Goal: Task Accomplishment & Management: Use online tool/utility

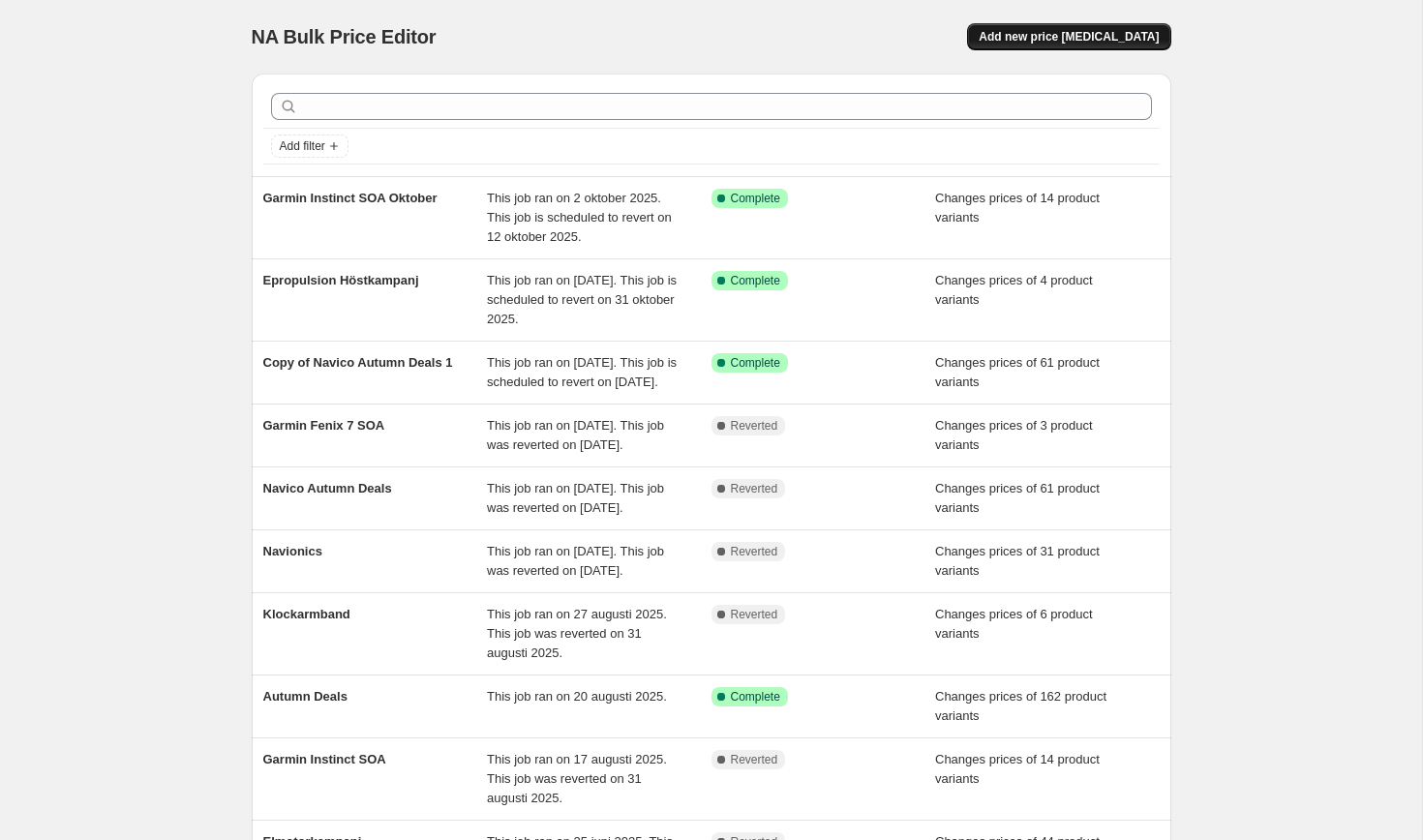
click at [1062, 43] on span "Add new price change job" at bounding box center [1068, 36] width 180 height 16
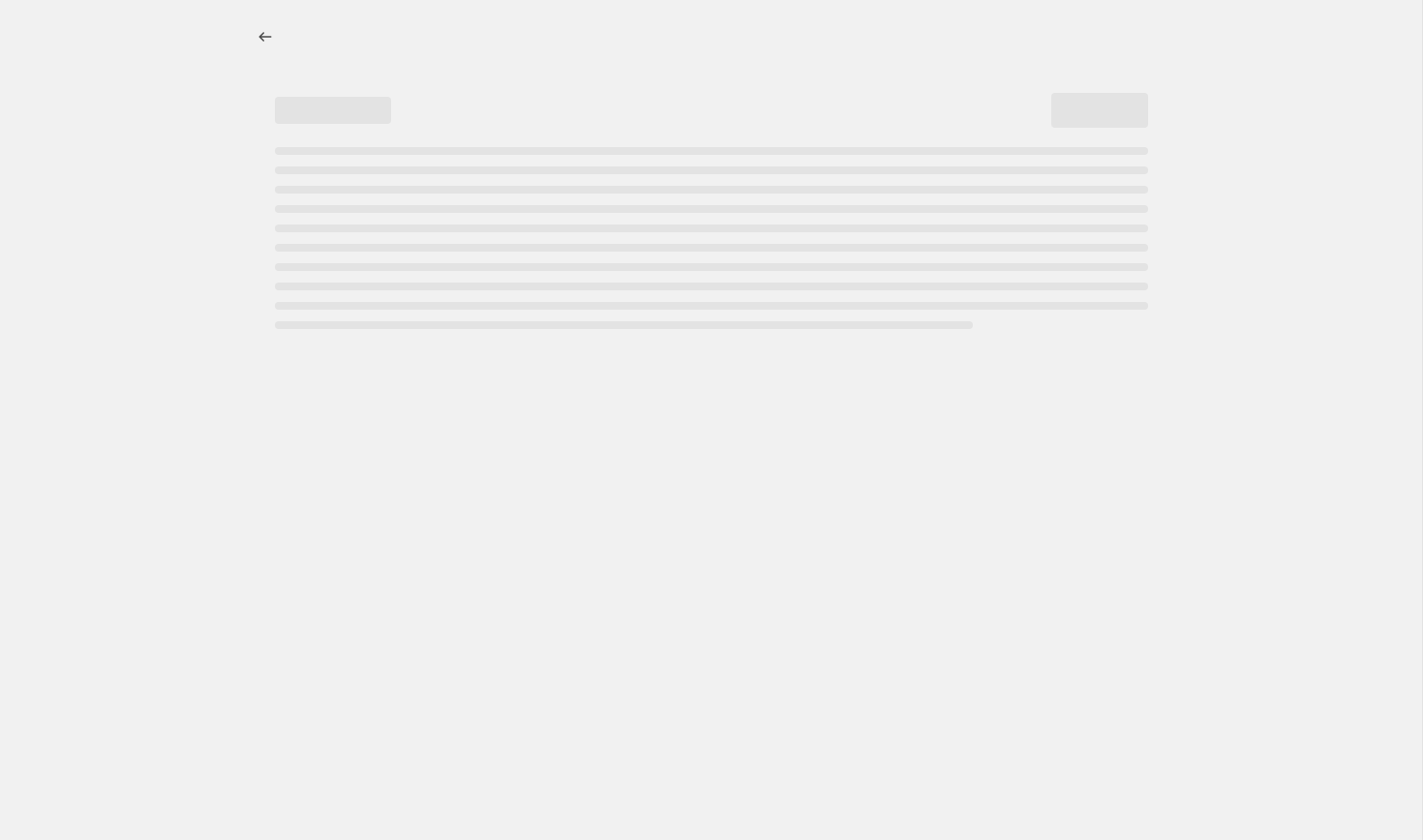
select select "percentage"
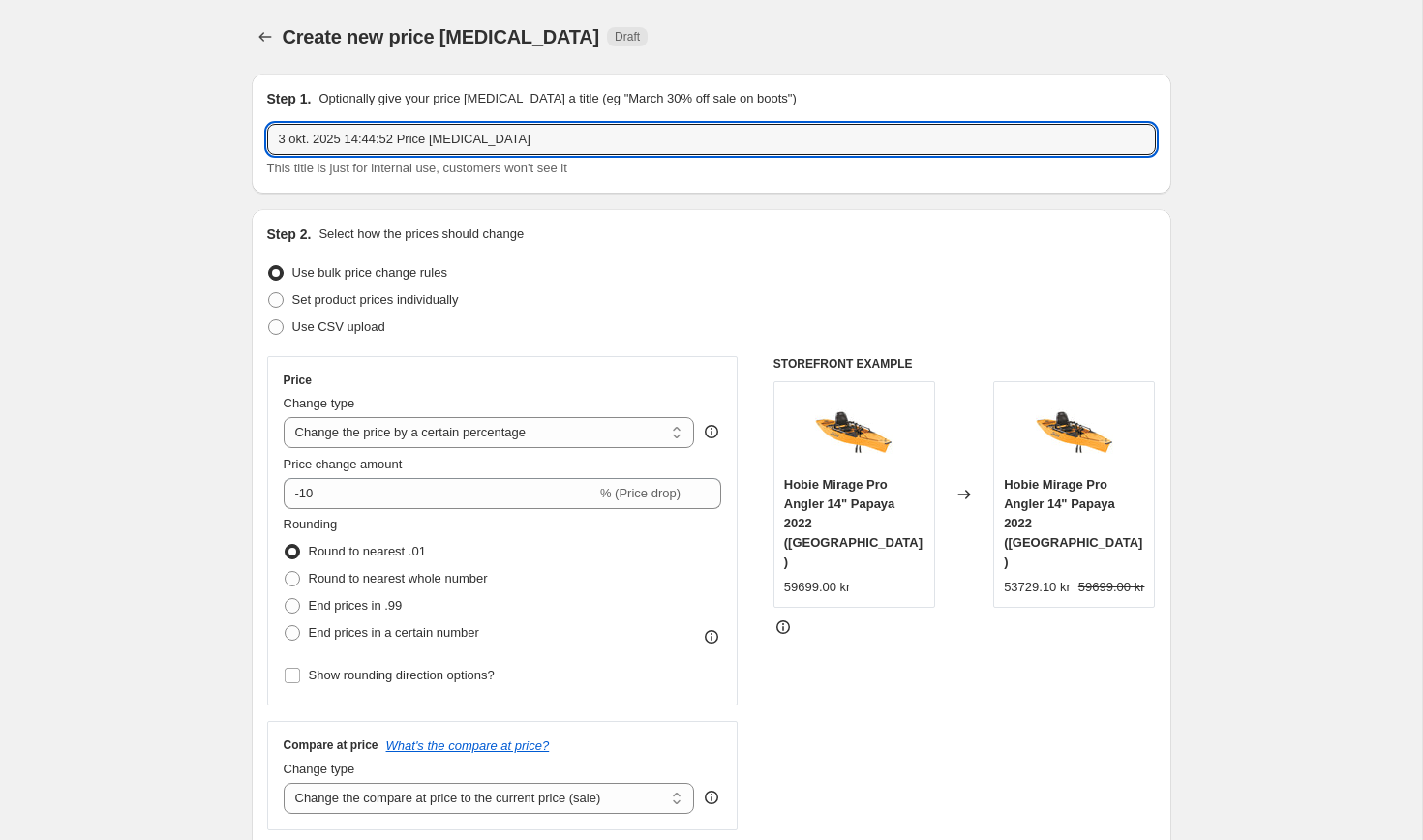
drag, startPoint x: 518, startPoint y: 140, endPoint x: 197, endPoint y: 103, distance: 323.1
type input "G"
type input "Helgaktivering"
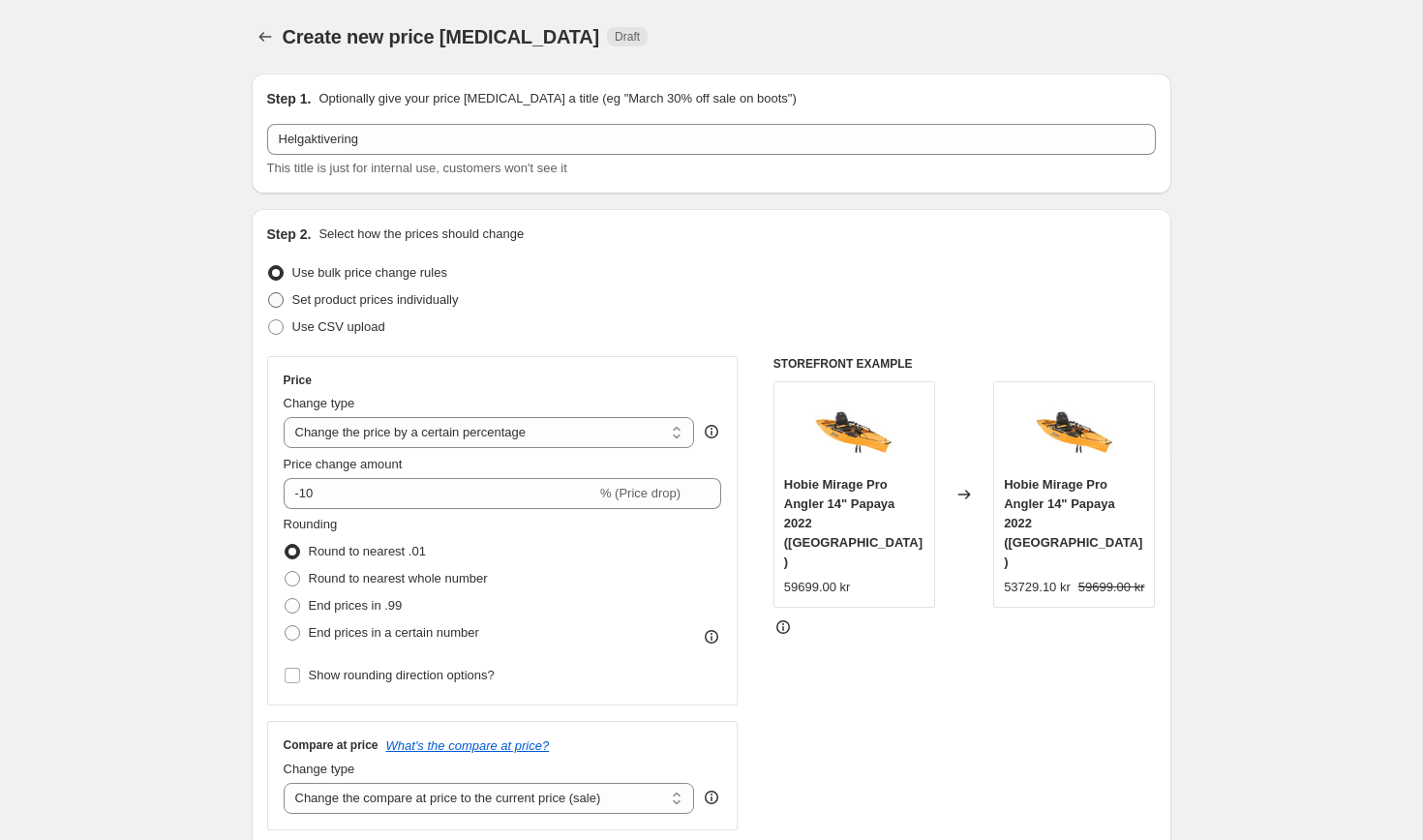
click at [364, 304] on span "Set product prices individually" at bounding box center [375, 299] width 166 height 15
click at [269, 293] on input "Set product prices individually" at bounding box center [268, 292] width 1 height 1
radio input "true"
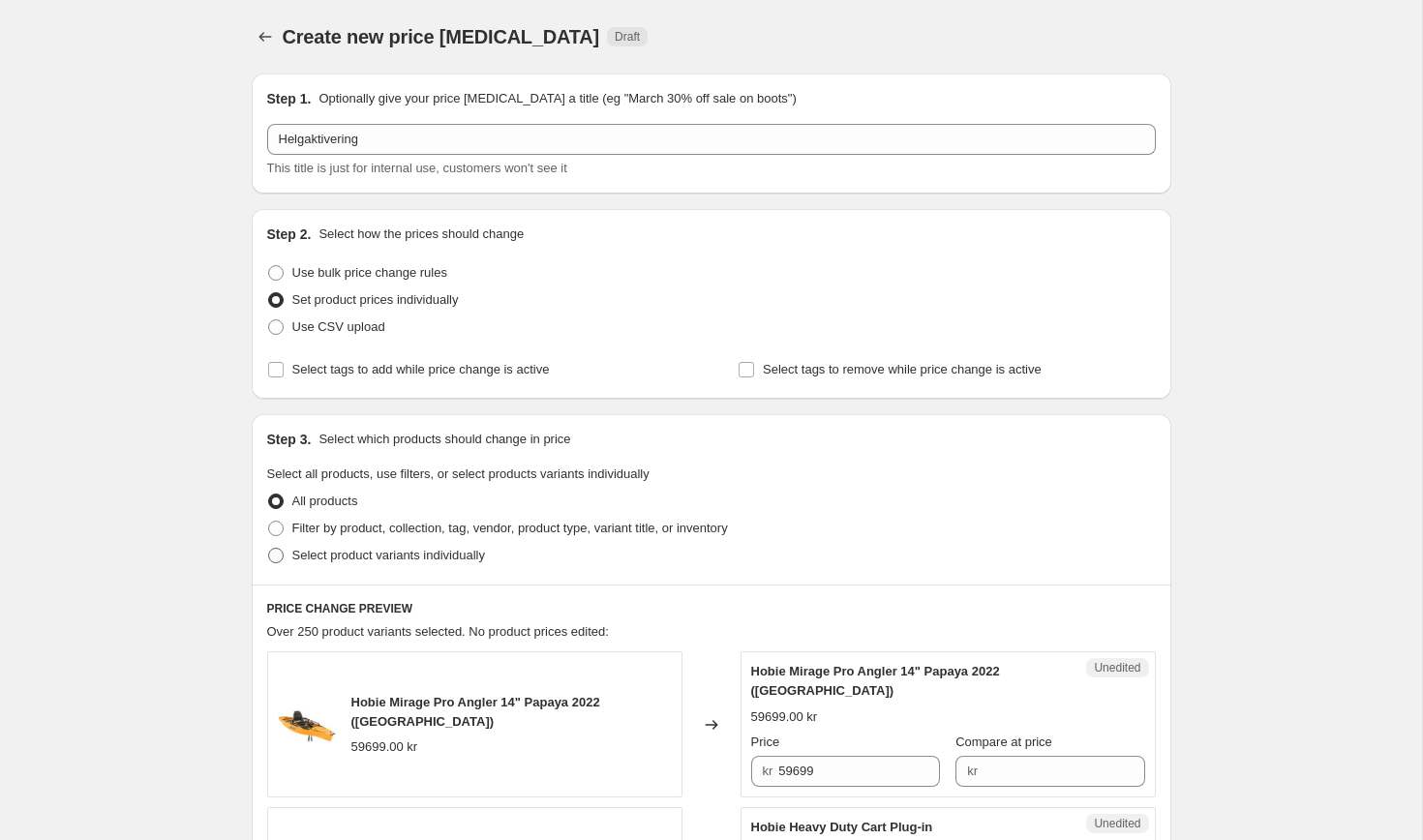
click at [394, 560] on span "Select product variants individually" at bounding box center [389, 554] width 193 height 15
click at [269, 549] on input "Select product variants individually" at bounding box center [268, 548] width 1 height 1
radio input "true"
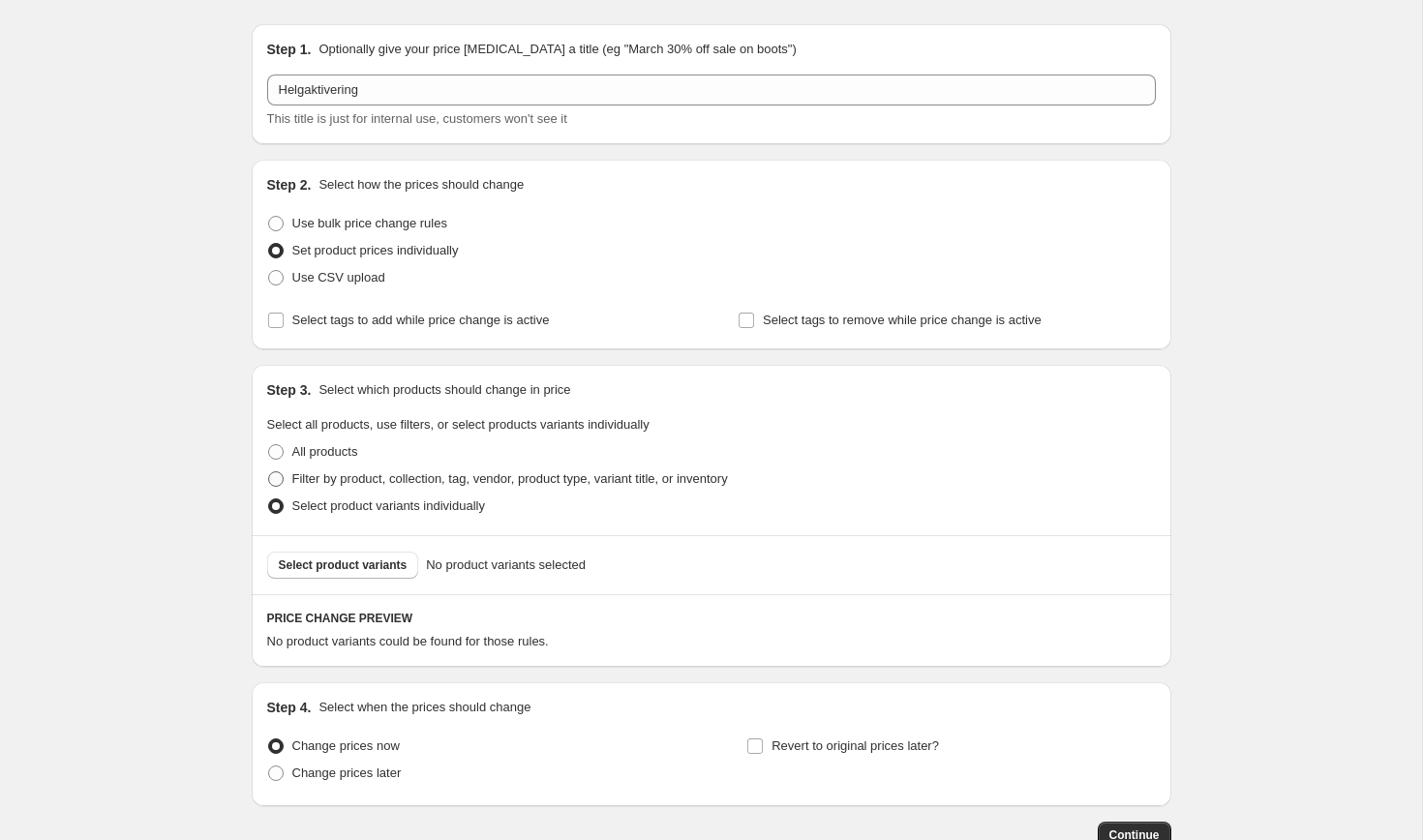
scroll to position [176, 0]
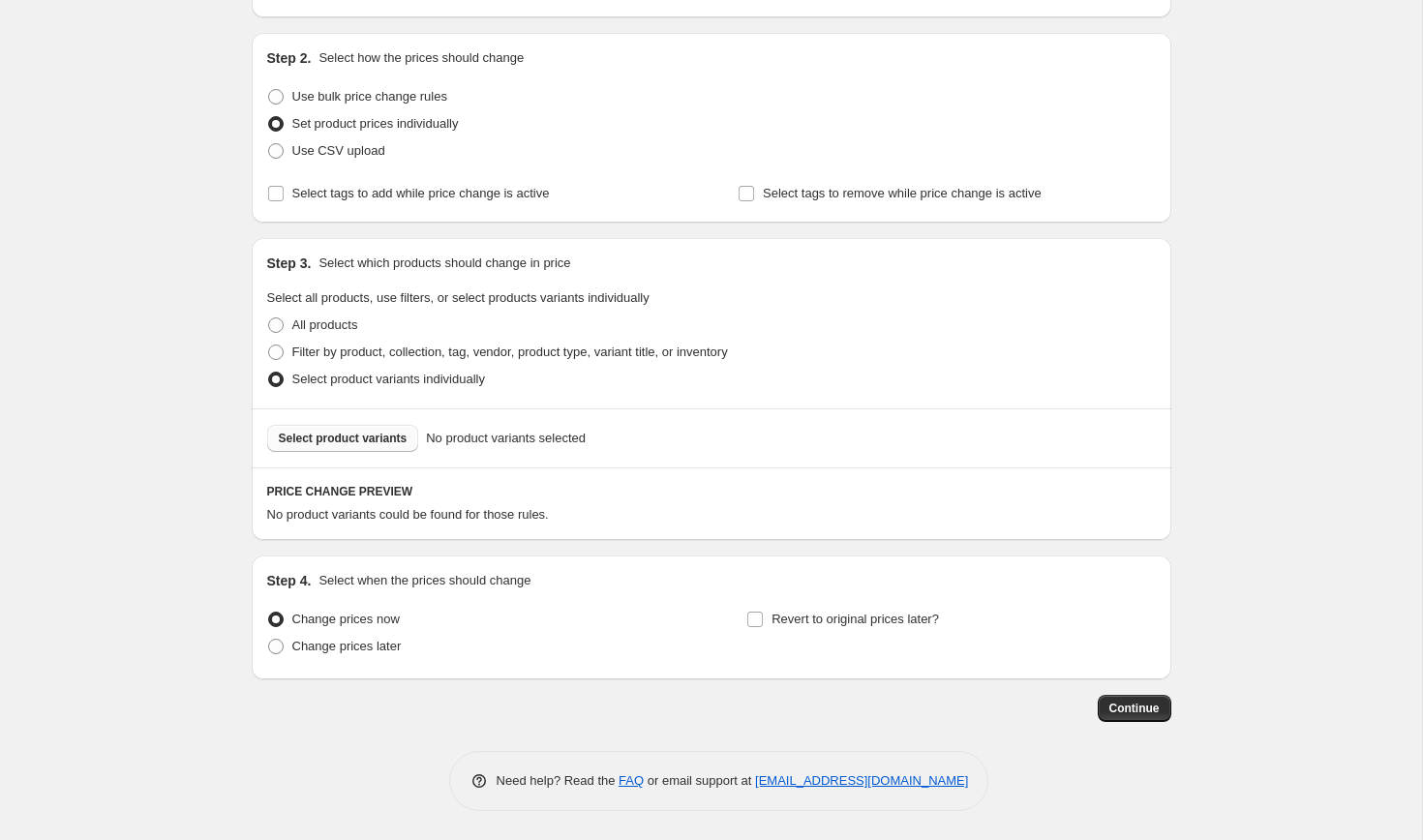
click at [367, 444] on span "Select product variants" at bounding box center [343, 438] width 129 height 16
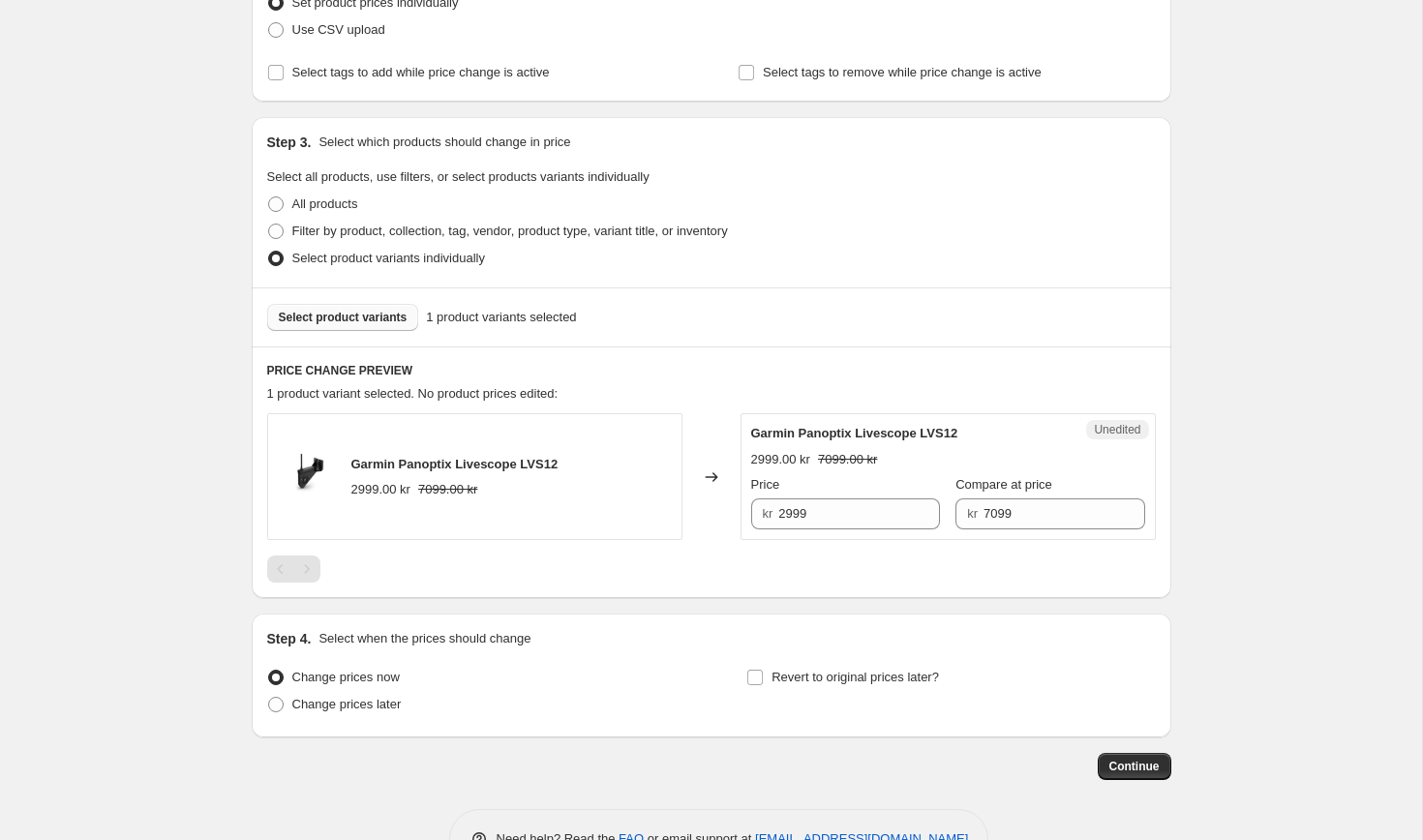
scroll to position [355, 0]
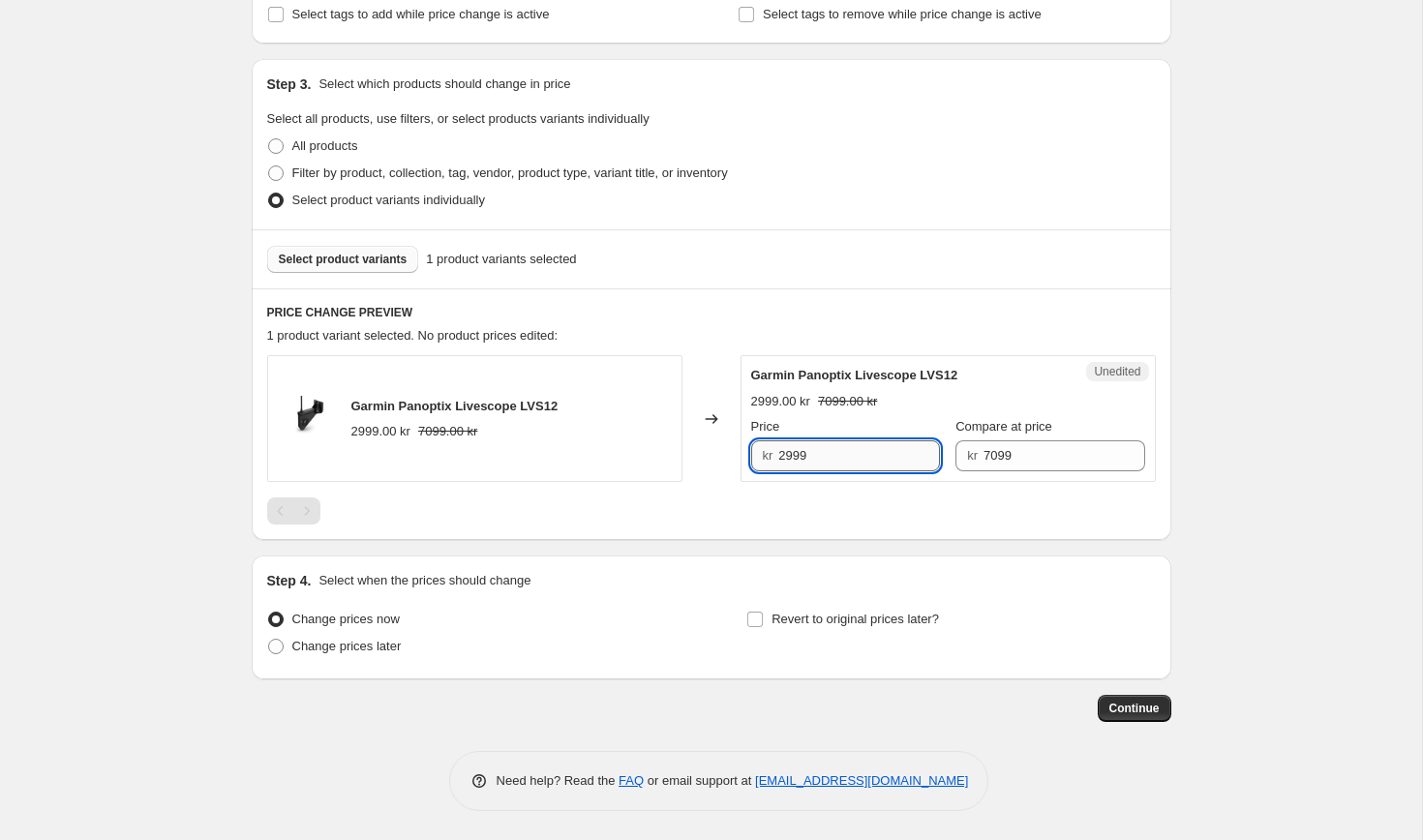
click at [804, 458] on input "2999" at bounding box center [859, 455] width 162 height 31
type input "2949"
click at [1059, 529] on div "PRICE CHANGE PREVIEW 1 product variant selected. No product prices edited: Garm…" at bounding box center [712, 415] width 920 height 252
click at [355, 261] on span "Select product variants" at bounding box center [343, 260] width 129 height 16
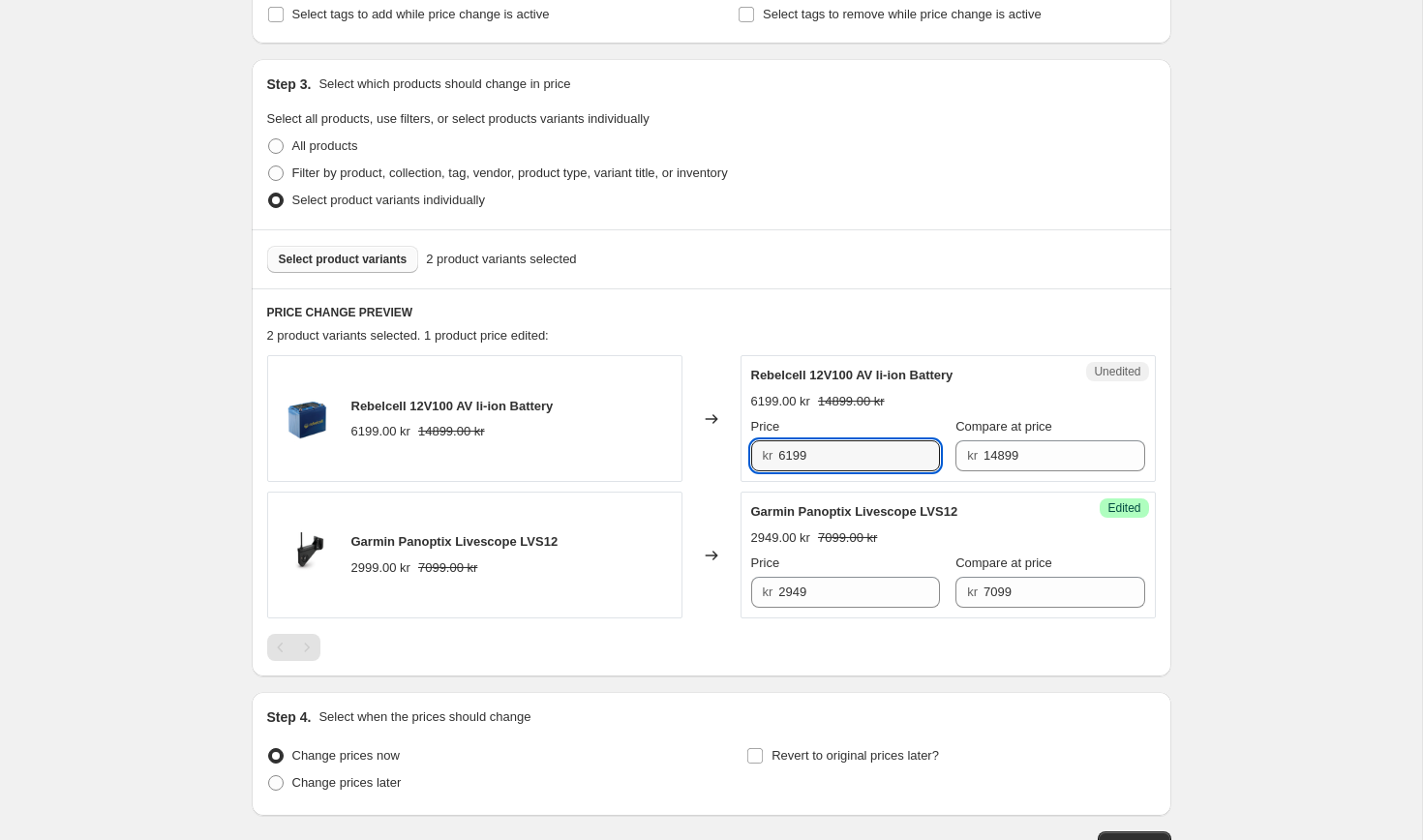
drag, startPoint x: 817, startPoint y: 450, endPoint x: 730, endPoint y: 447, distance: 87.1
click at [730, 447] on div "Rebelcell 12V100 AV li-ion Battery 6199.00 kr 14899.00 kr Changed to Unedited R…" at bounding box center [711, 419] width 888 height 127
type input "5999"
click at [1250, 499] on div "Create new price change job. This page is ready Create new price change job Dra…" at bounding box center [711, 310] width 1422 height 1331
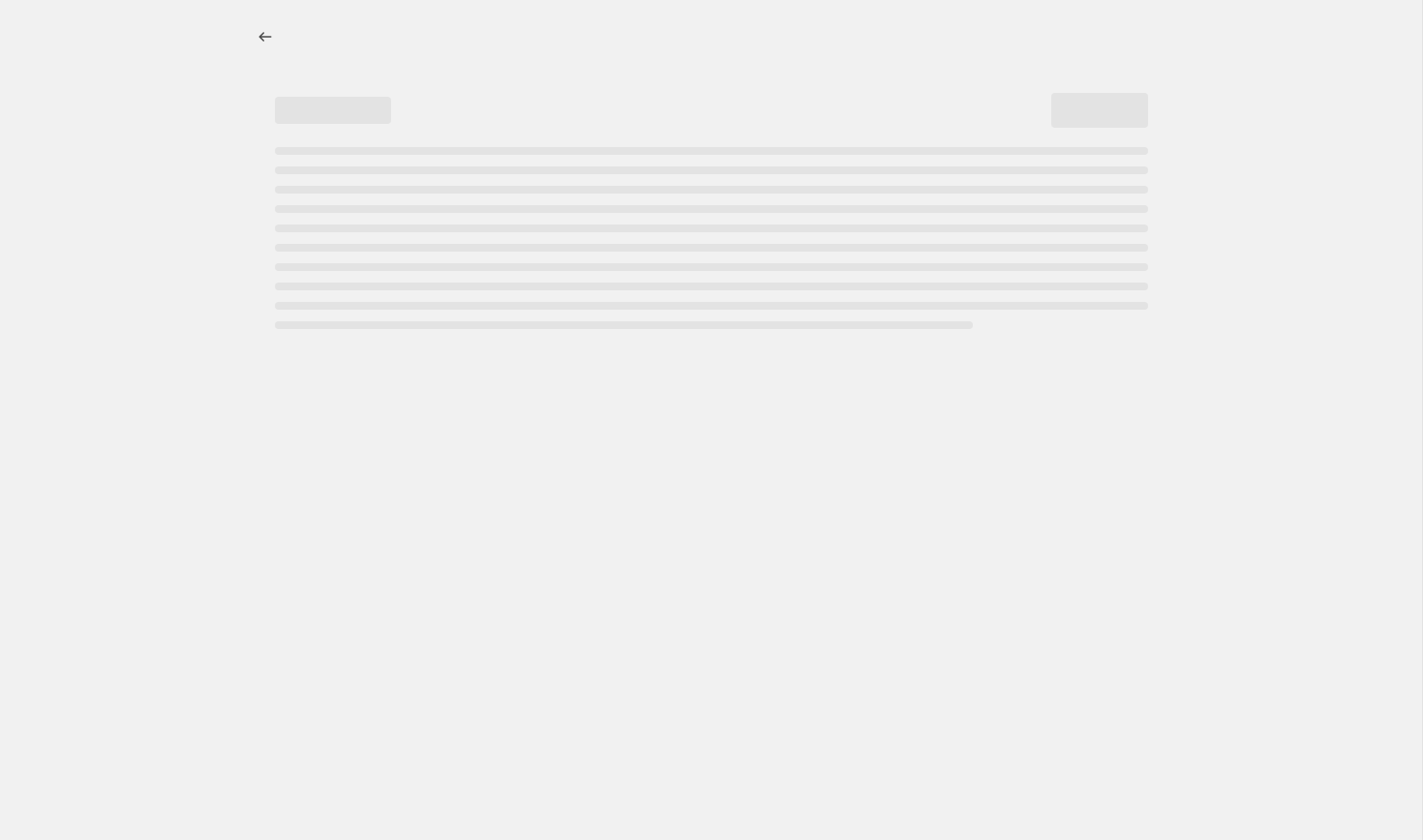
select select "percentage"
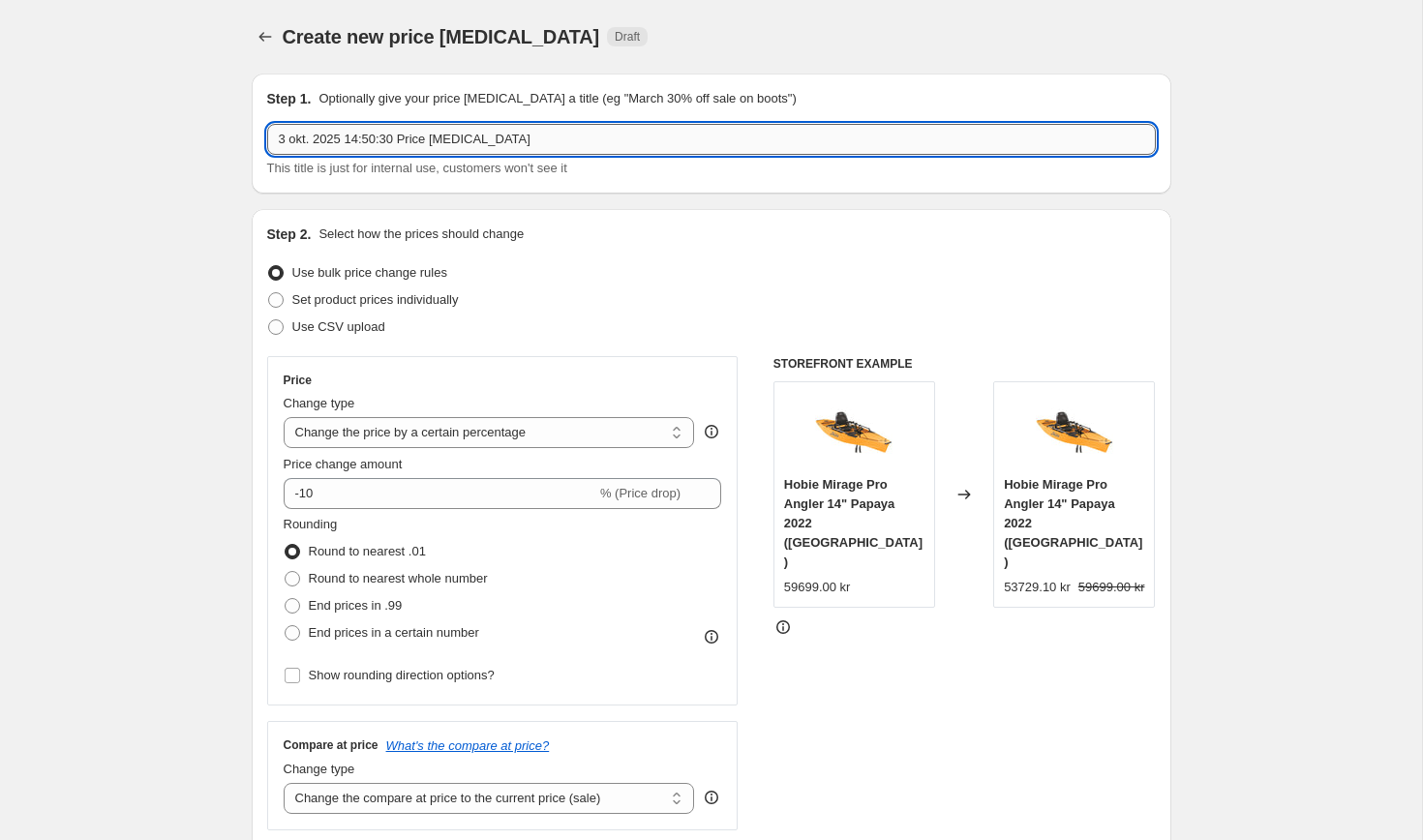
click at [531, 147] on input "3 okt. 2025 14:50:30 Price change job" at bounding box center [711, 139] width 888 height 31
drag, startPoint x: 532, startPoint y: 144, endPoint x: 259, endPoint y: 109, distance: 275.2
click at [259, 109] on div "Step 1. Optionally give your price change job a title (eg "March 30% off sale o…" at bounding box center [712, 134] width 920 height 120
type input "G"
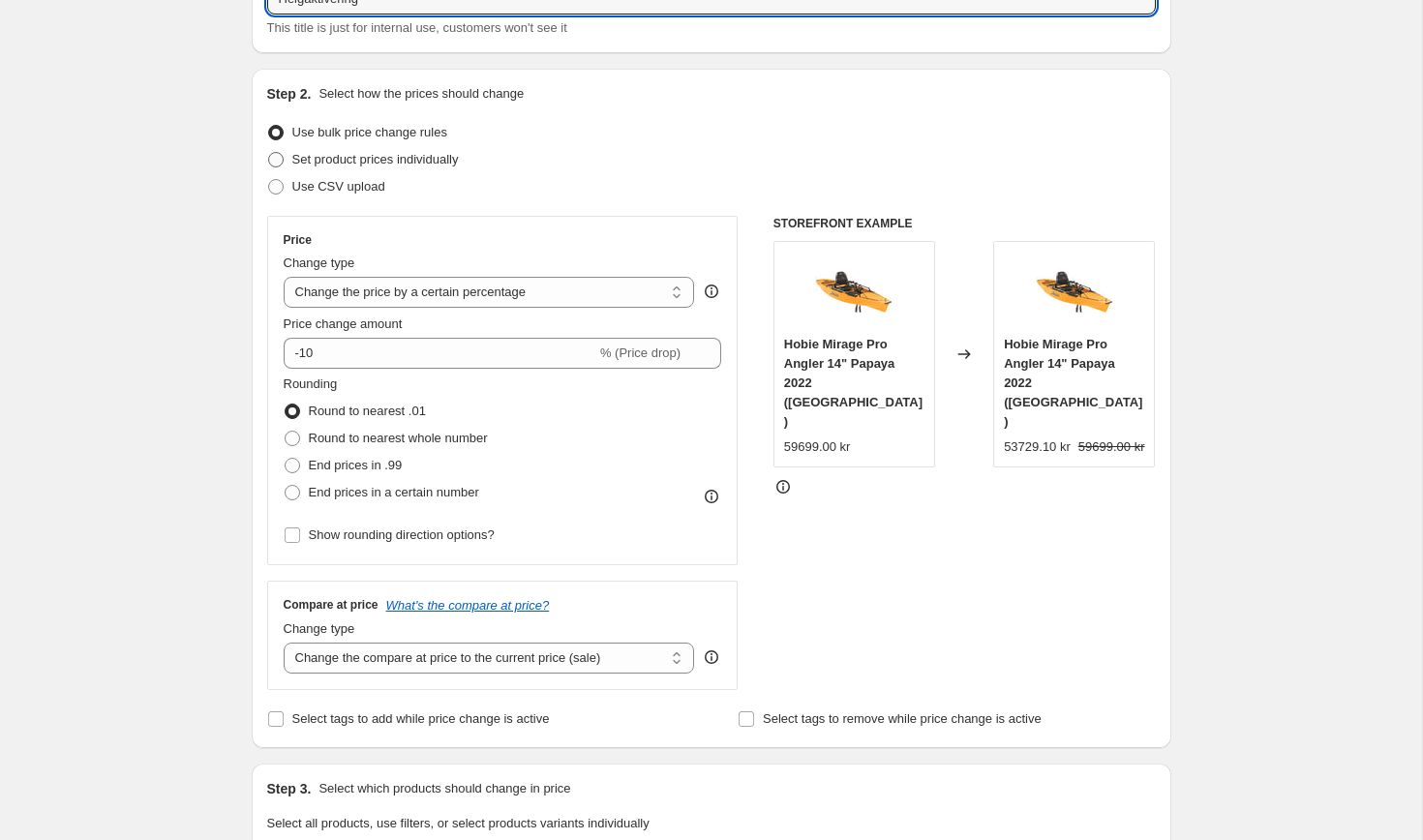
type input "Helgaktivering"
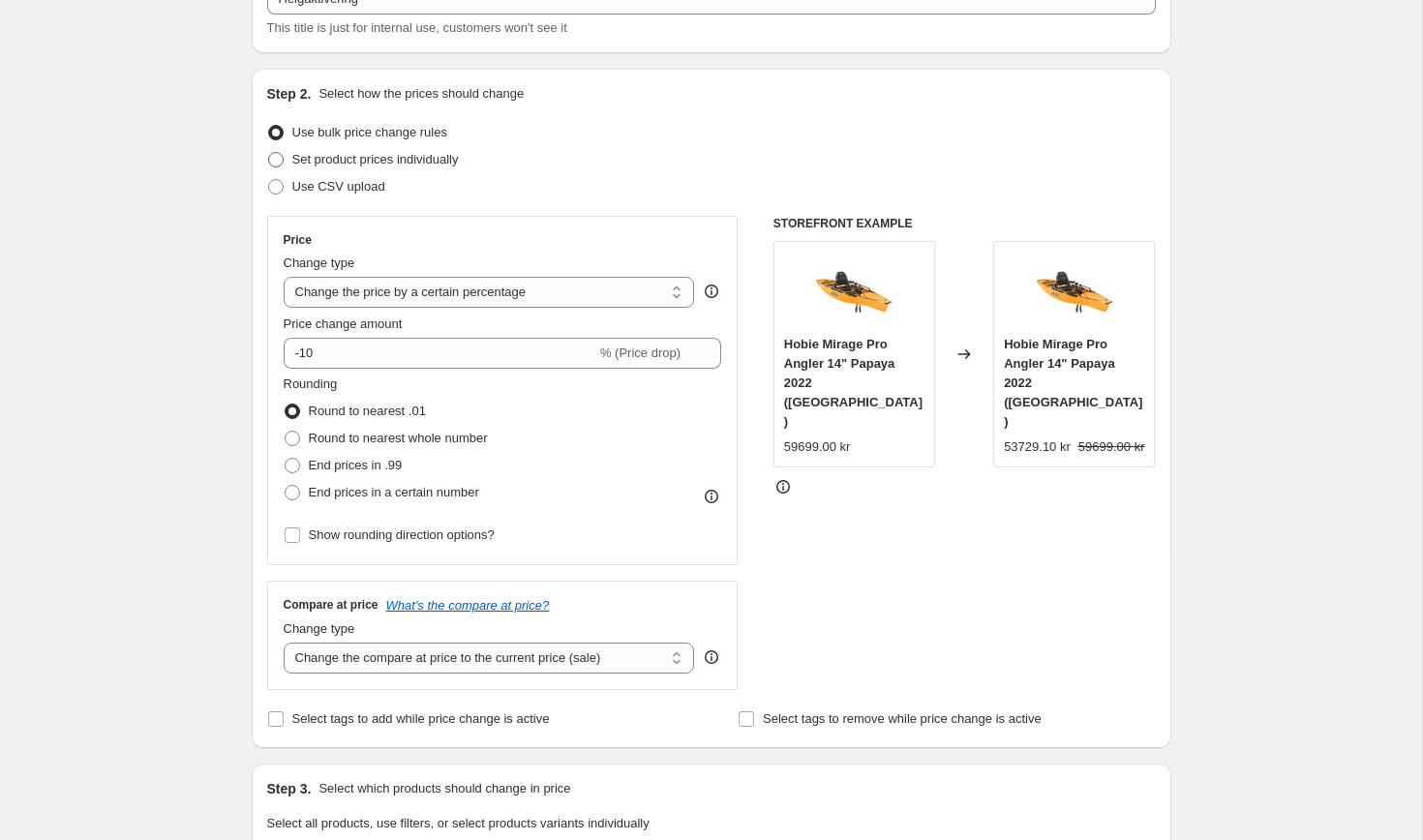
click at [436, 164] on span "Set product prices individually" at bounding box center [375, 159] width 166 height 15
click at [269, 153] on input "Set product prices individually" at bounding box center [268, 152] width 1 height 1
radio input "true"
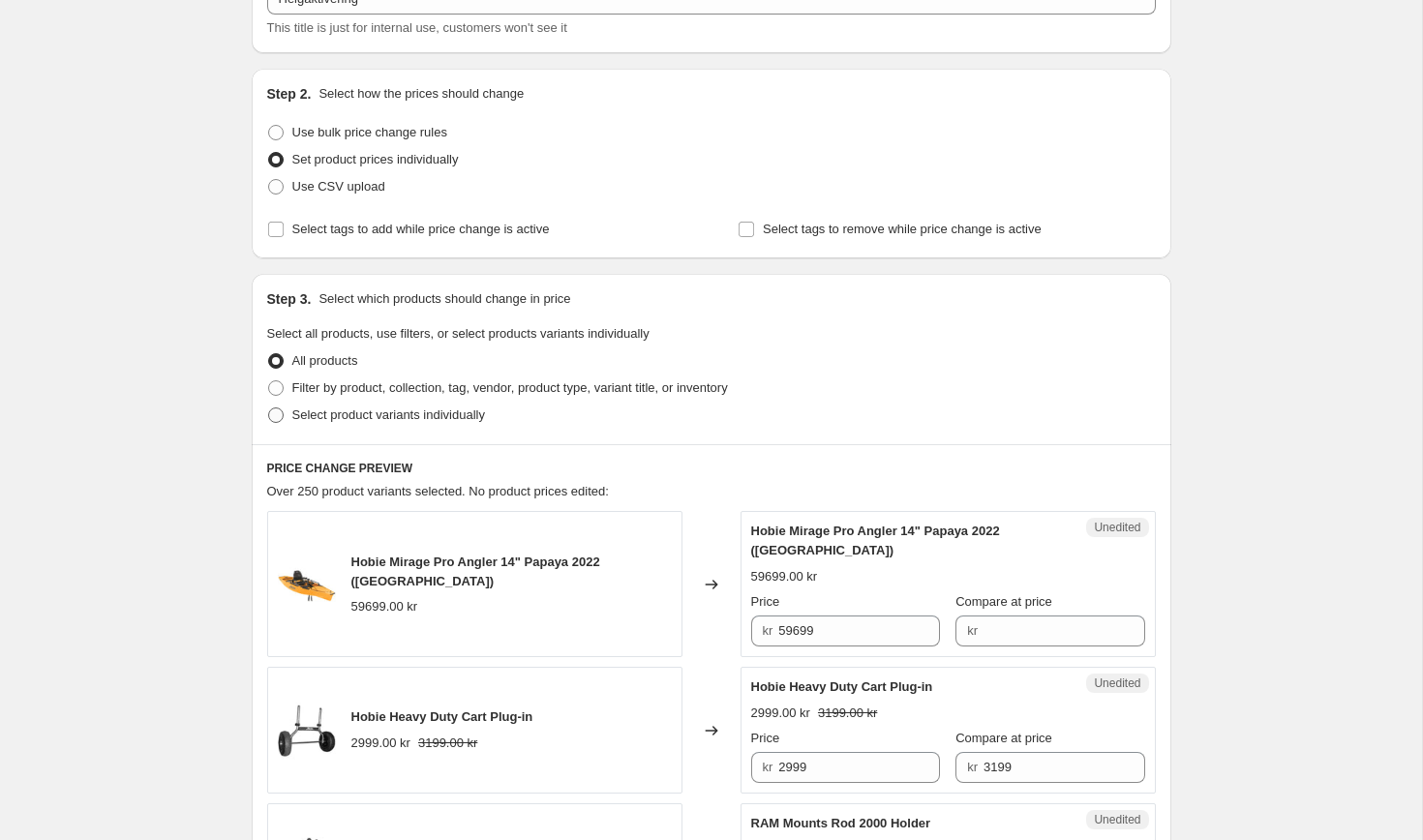
click at [343, 417] on span "Select product variants individually" at bounding box center [389, 415] width 193 height 15
click at [269, 409] on input "Select product variants individually" at bounding box center [268, 408] width 1 height 1
radio input "true"
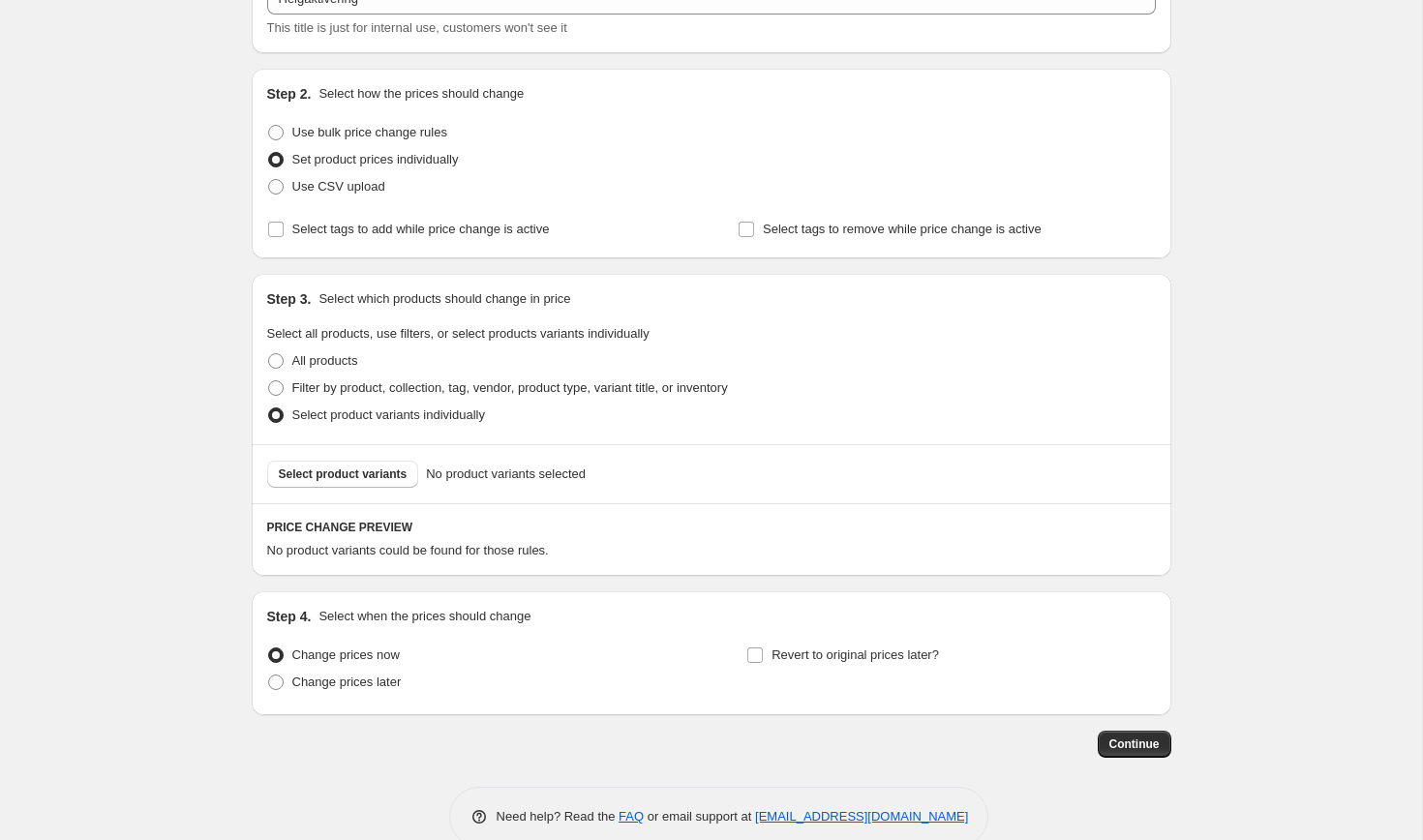
scroll to position [176, 0]
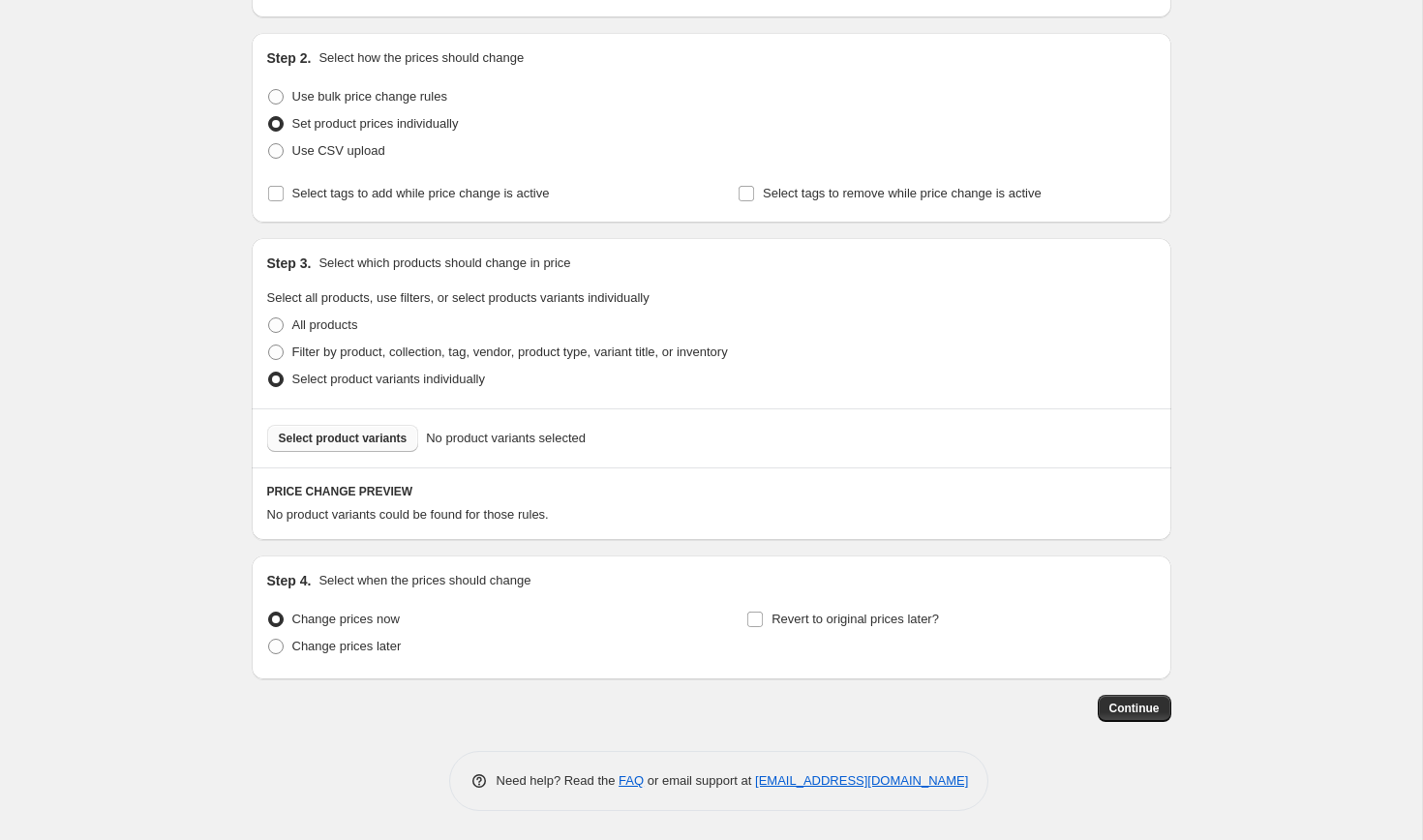
click at [358, 429] on button "Select product variants" at bounding box center [343, 438] width 152 height 28
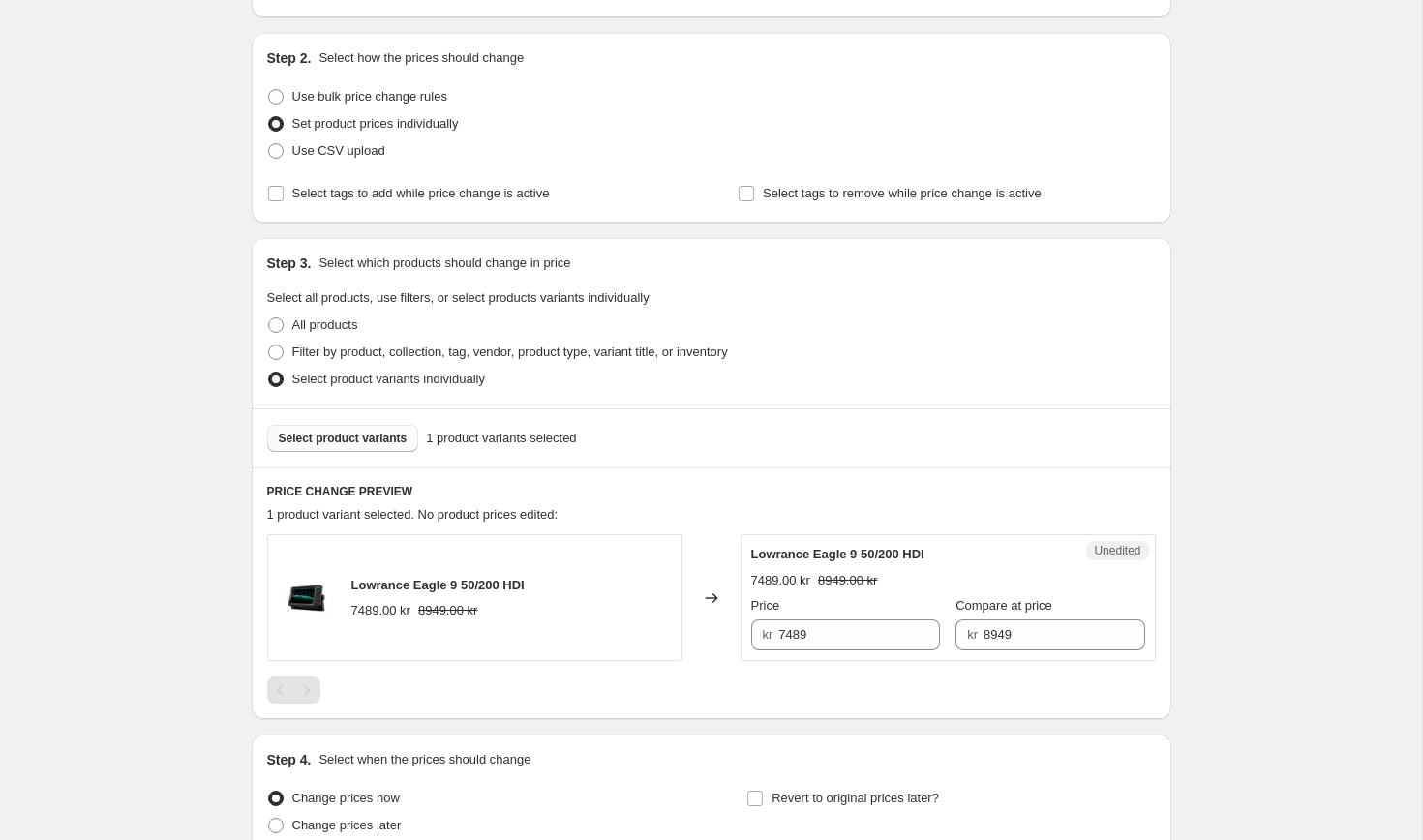
scroll to position [355, 0]
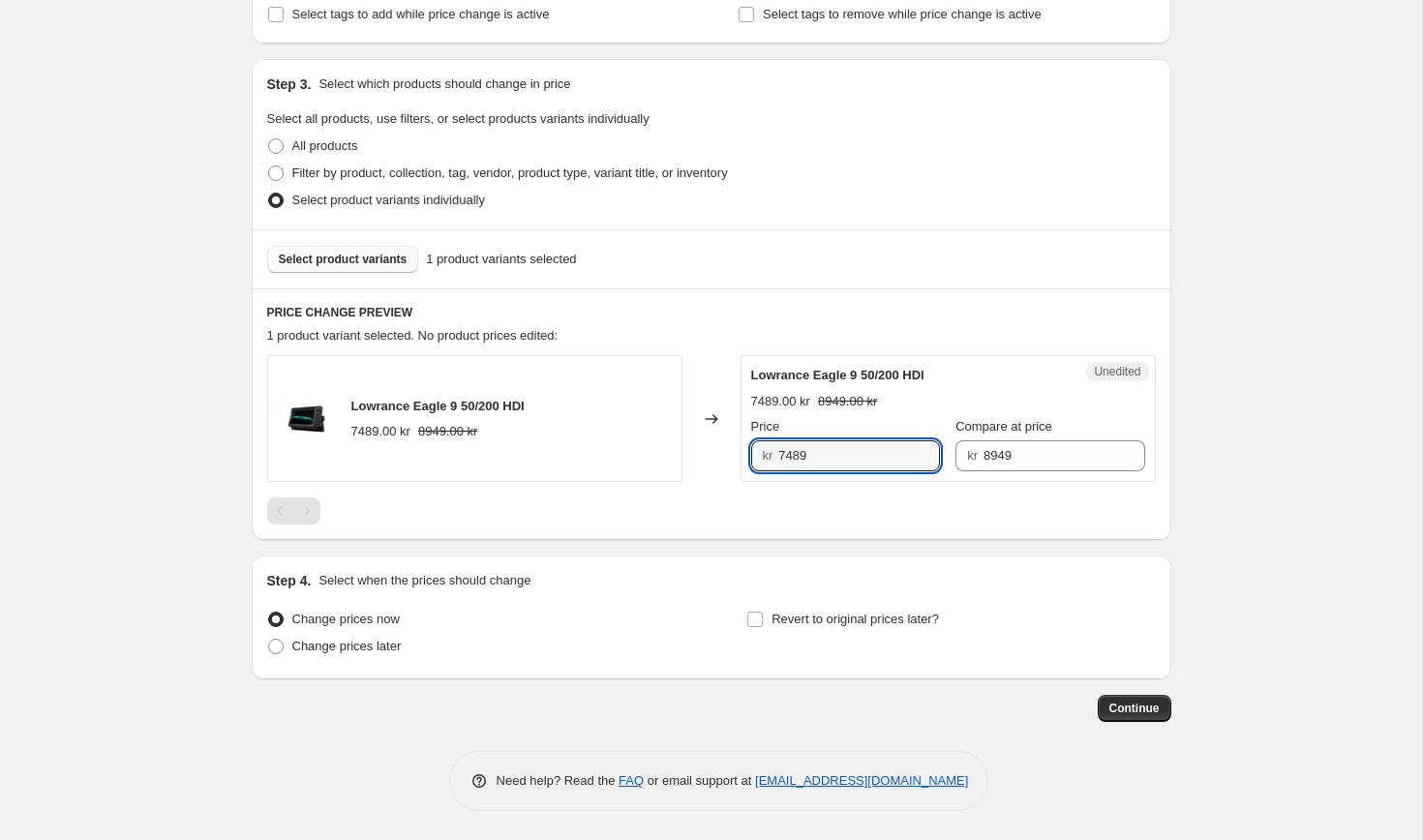
drag, startPoint x: 838, startPoint y: 456, endPoint x: 744, endPoint y: 444, distance: 94.8
click at [744, 444] on div "Unedited Lowrance Eagle 9 50/200 HDI 7489.00 kr 8949.00 kr Price kr 7489 Compar…" at bounding box center [948, 419] width 416 height 127
type input "7399"
click at [890, 505] on div at bounding box center [711, 511] width 888 height 28
click at [374, 264] on span "Select product variants" at bounding box center [343, 260] width 129 height 16
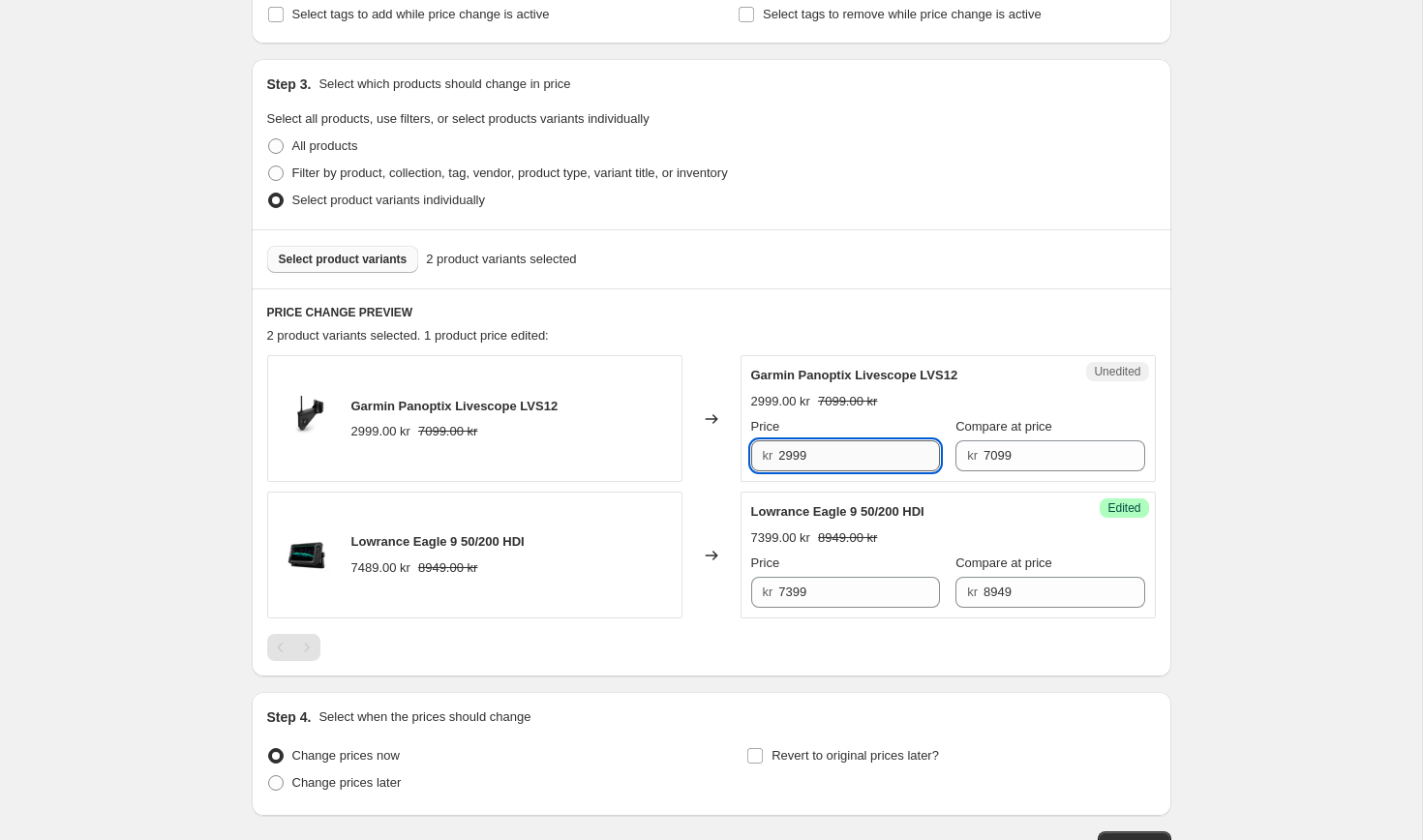
click at [802, 457] on input "2999" at bounding box center [859, 455] width 162 height 31
type input "2949"
click at [869, 654] on div at bounding box center [711, 648] width 888 height 28
click at [375, 266] on span "Select product variants" at bounding box center [343, 260] width 129 height 16
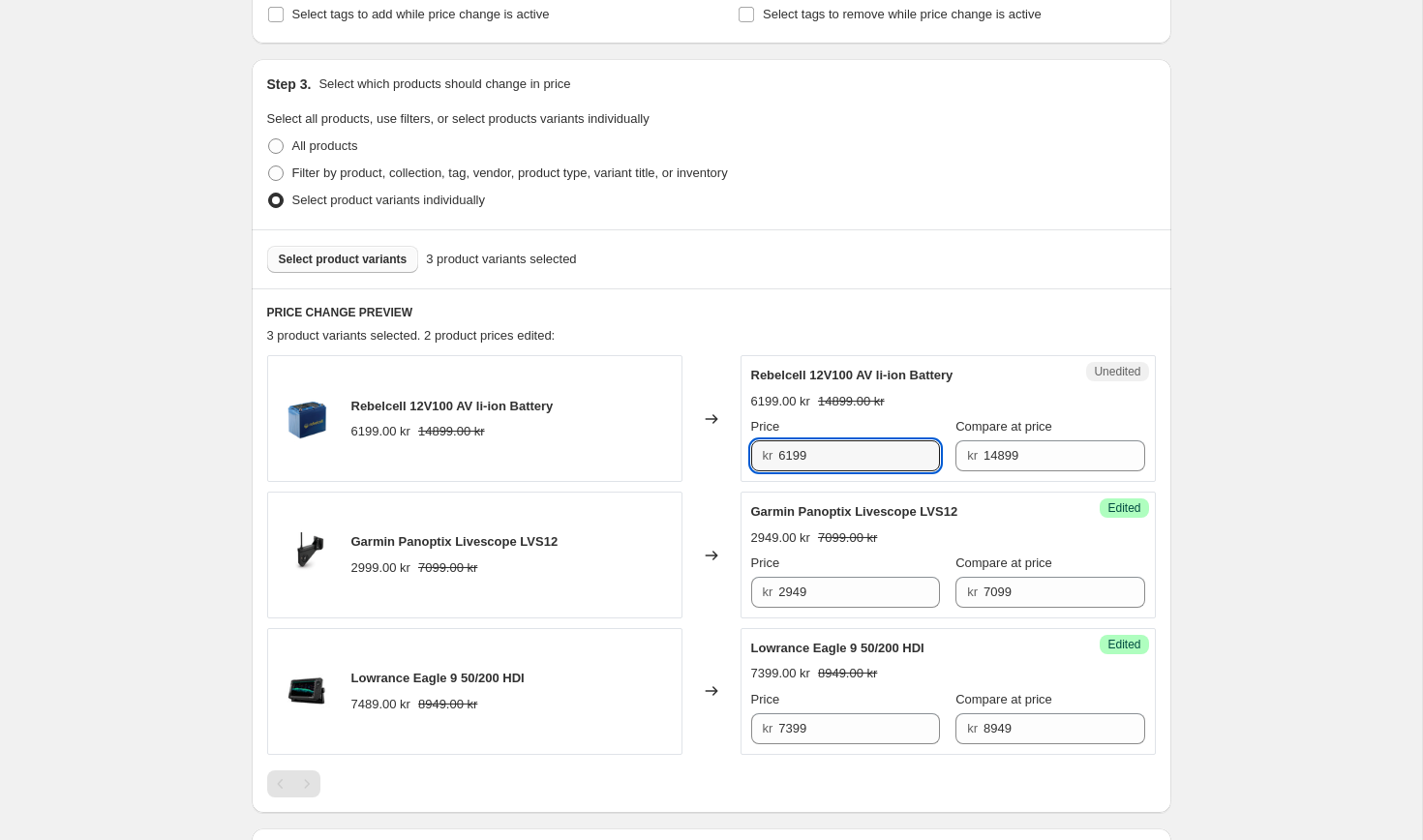
drag, startPoint x: 822, startPoint y: 459, endPoint x: 645, endPoint y: 448, distance: 177.3
click at [667, 448] on div "Rebelcell 12V100 AV li-ion Battery 6199.00 kr 14899.00 kr Changed to Unedited R…" at bounding box center [711, 419] width 888 height 127
type input "5999"
click at [1223, 676] on div "Create new price change job. This page is ready Create new price change job Dra…" at bounding box center [711, 378] width 1422 height 1468
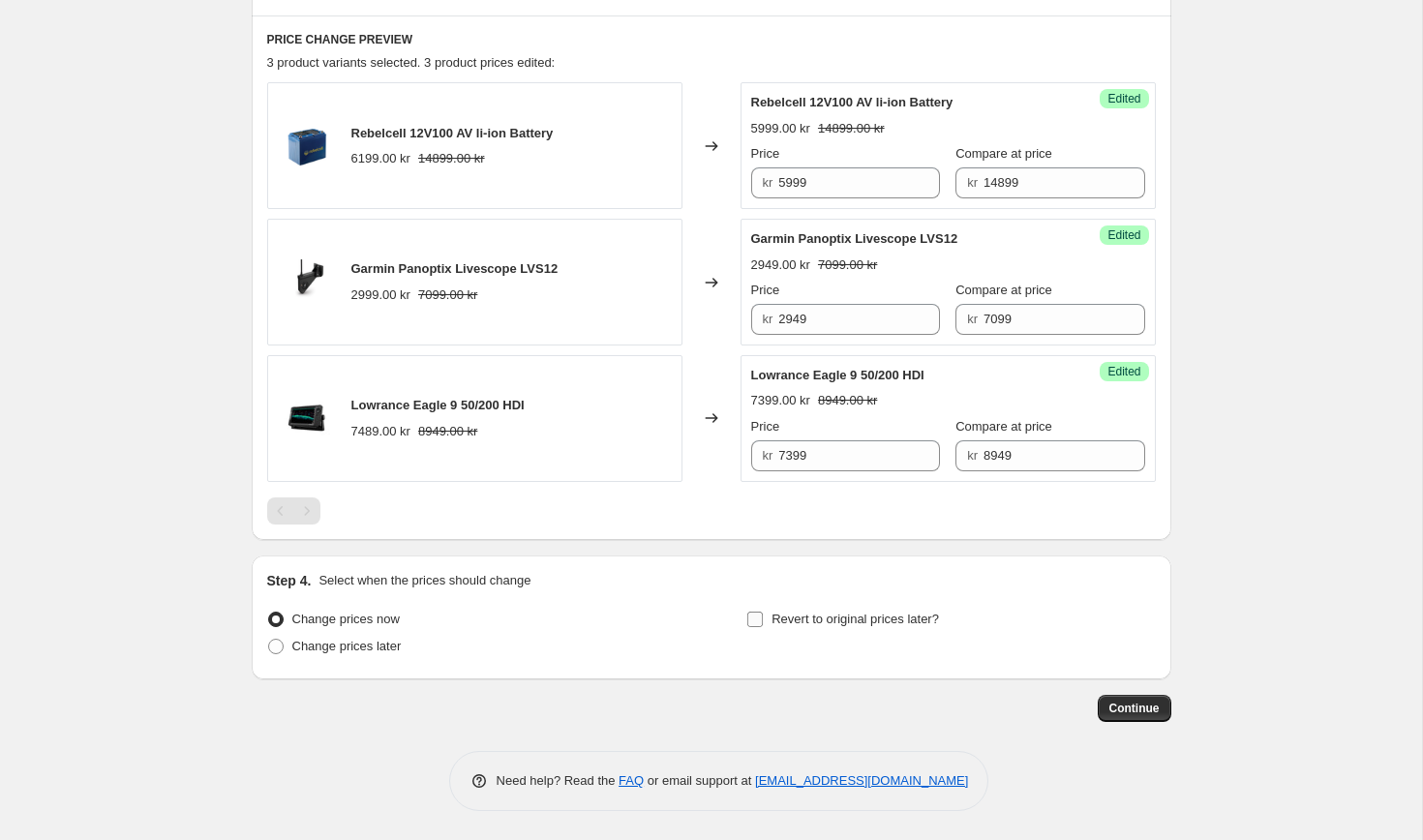
click at [848, 616] on span "Revert to original prices later?" at bounding box center [855, 618] width 167 height 15
click at [762, 616] on input "Revert to original prices later?" at bounding box center [755, 619] width 16 height 16
checkbox input "true"
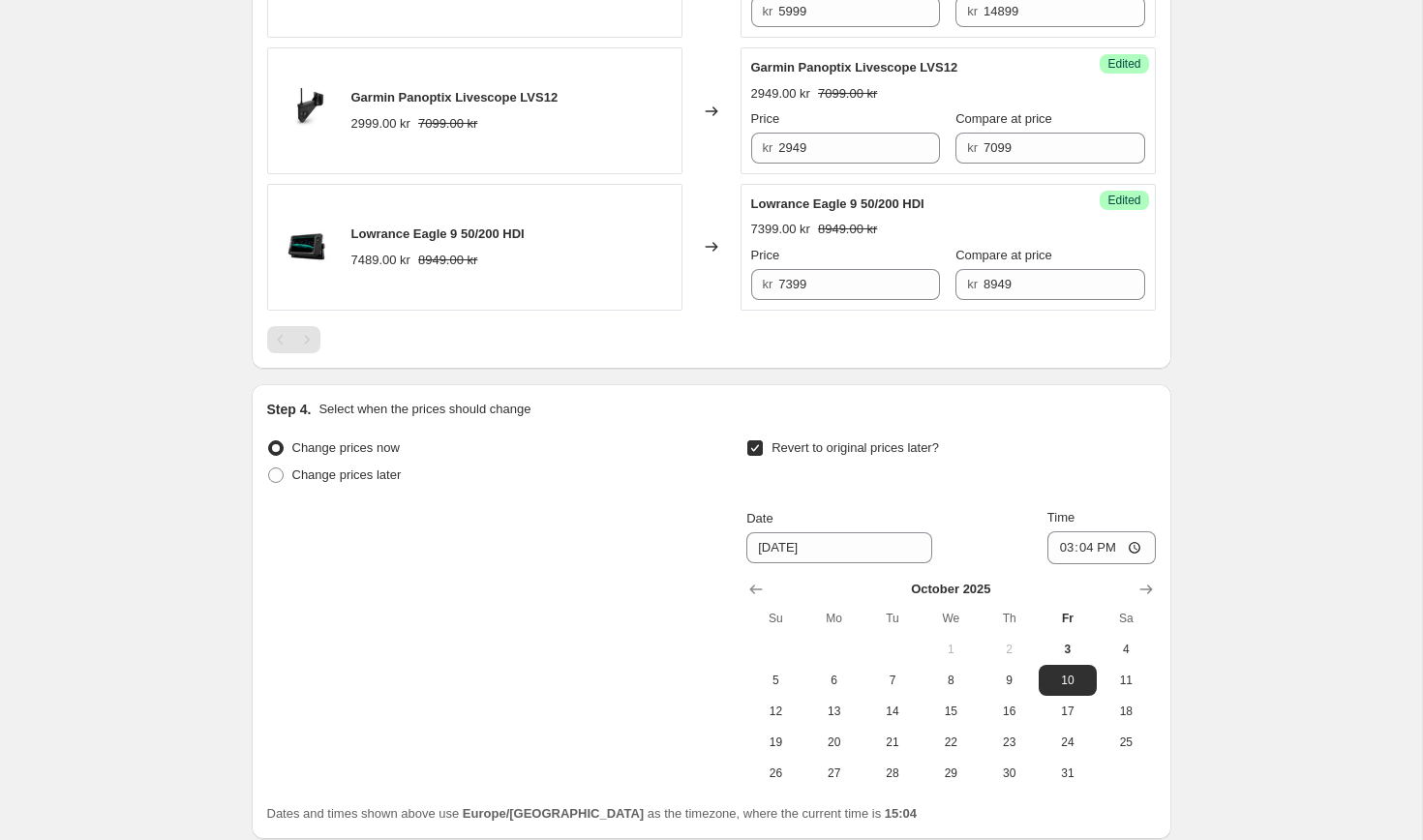
scroll to position [801, 0]
click at [770, 683] on span "5" at bounding box center [775, 679] width 42 height 16
type input "10/5/2025"
click at [1080, 549] on input "15:04" at bounding box center [1101, 547] width 108 height 32
type input "23:59"
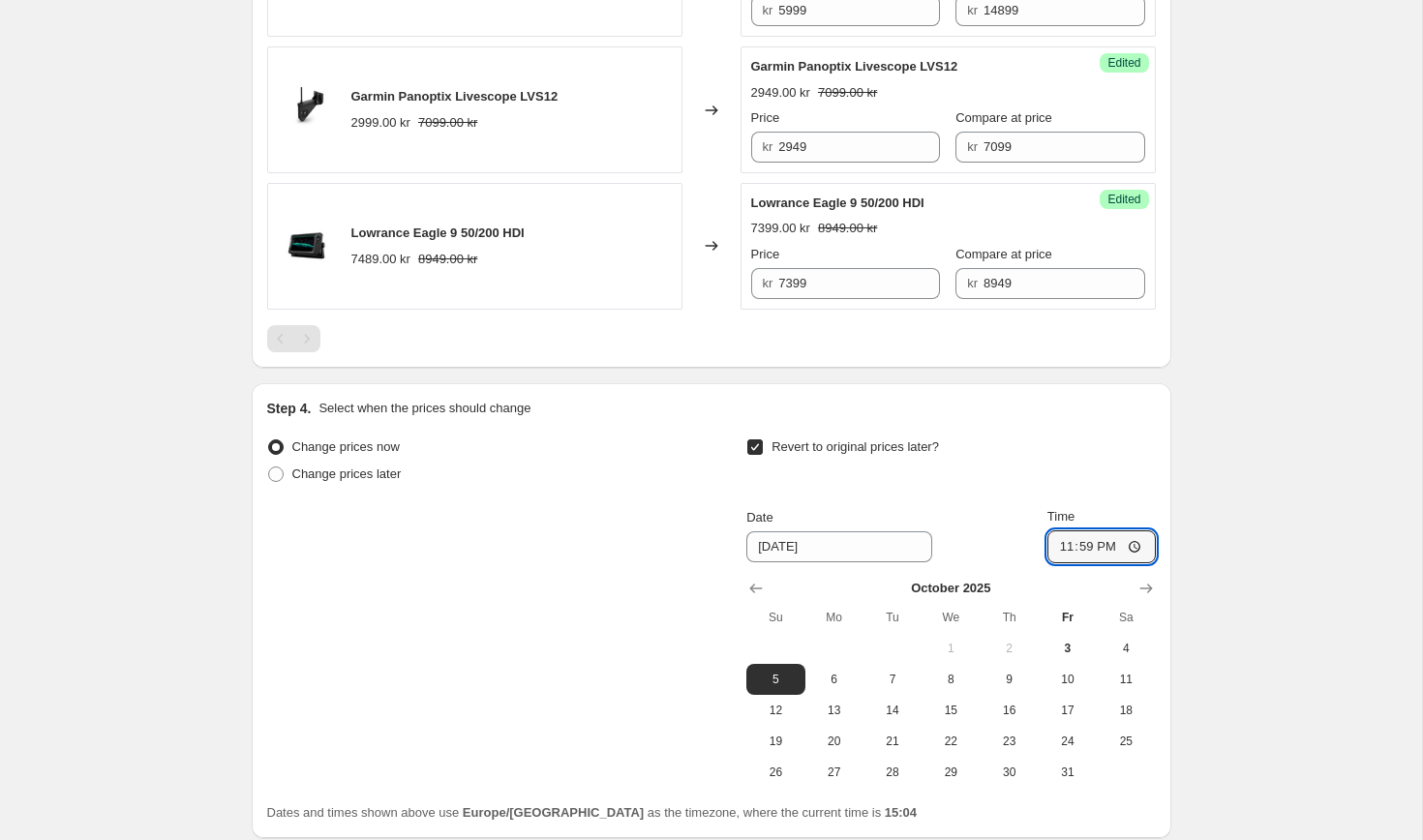
click at [1325, 615] on div "Create new price change job. This page is ready Create new price change job Dra…" at bounding box center [711, 98] width 1422 height 1799
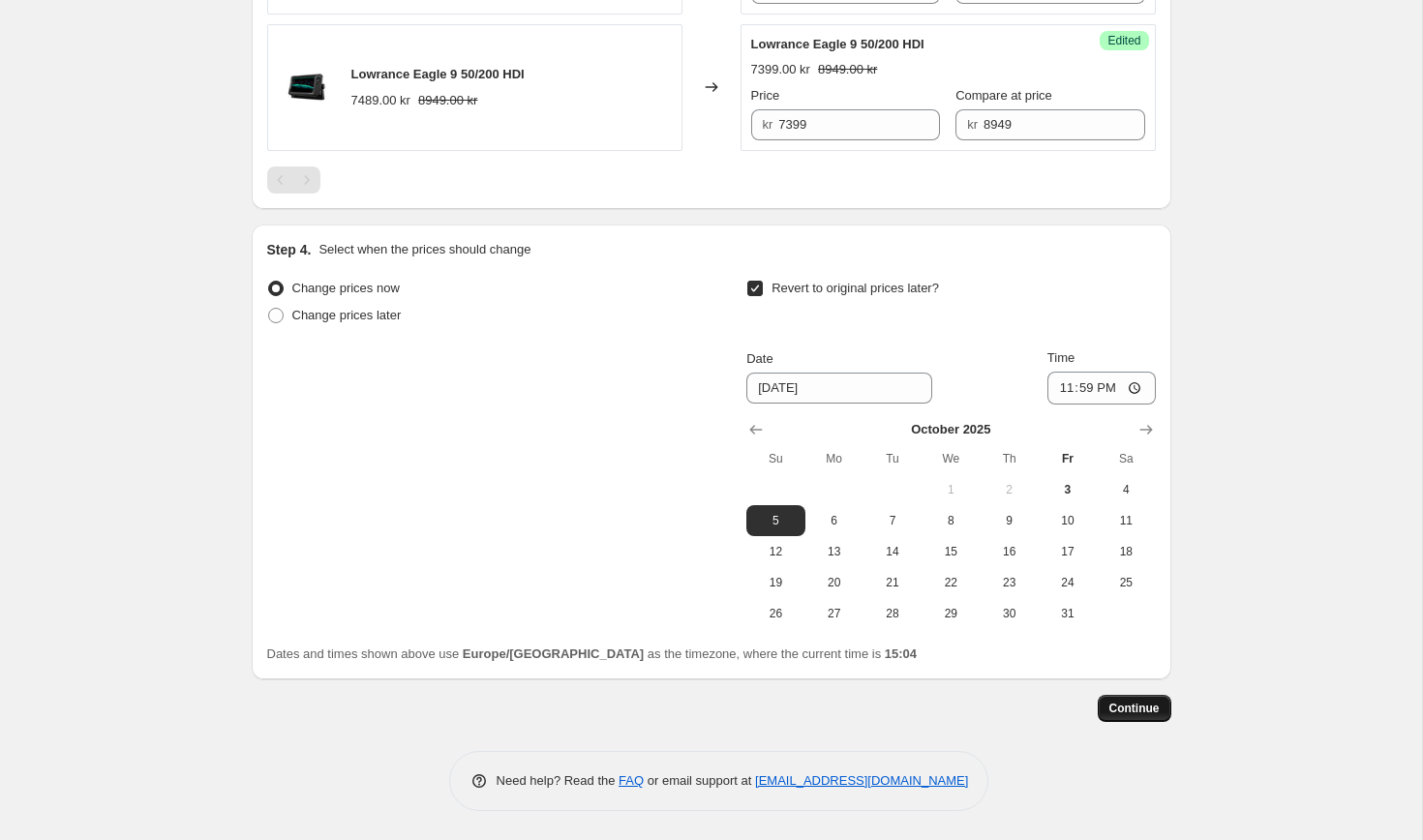
click at [1143, 711] on span "Continue" at bounding box center [1133, 709] width 50 height 16
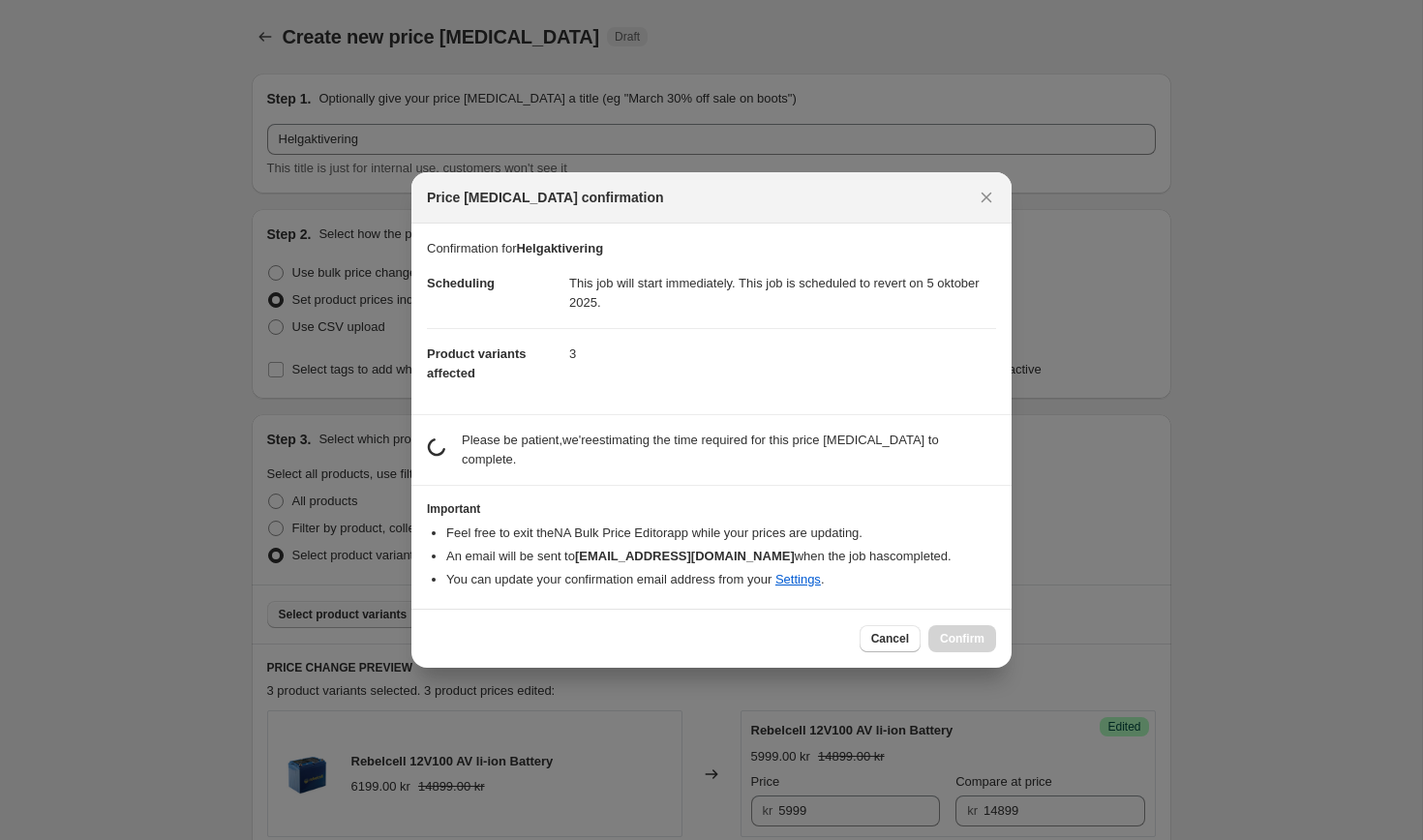
scroll to position [0, 0]
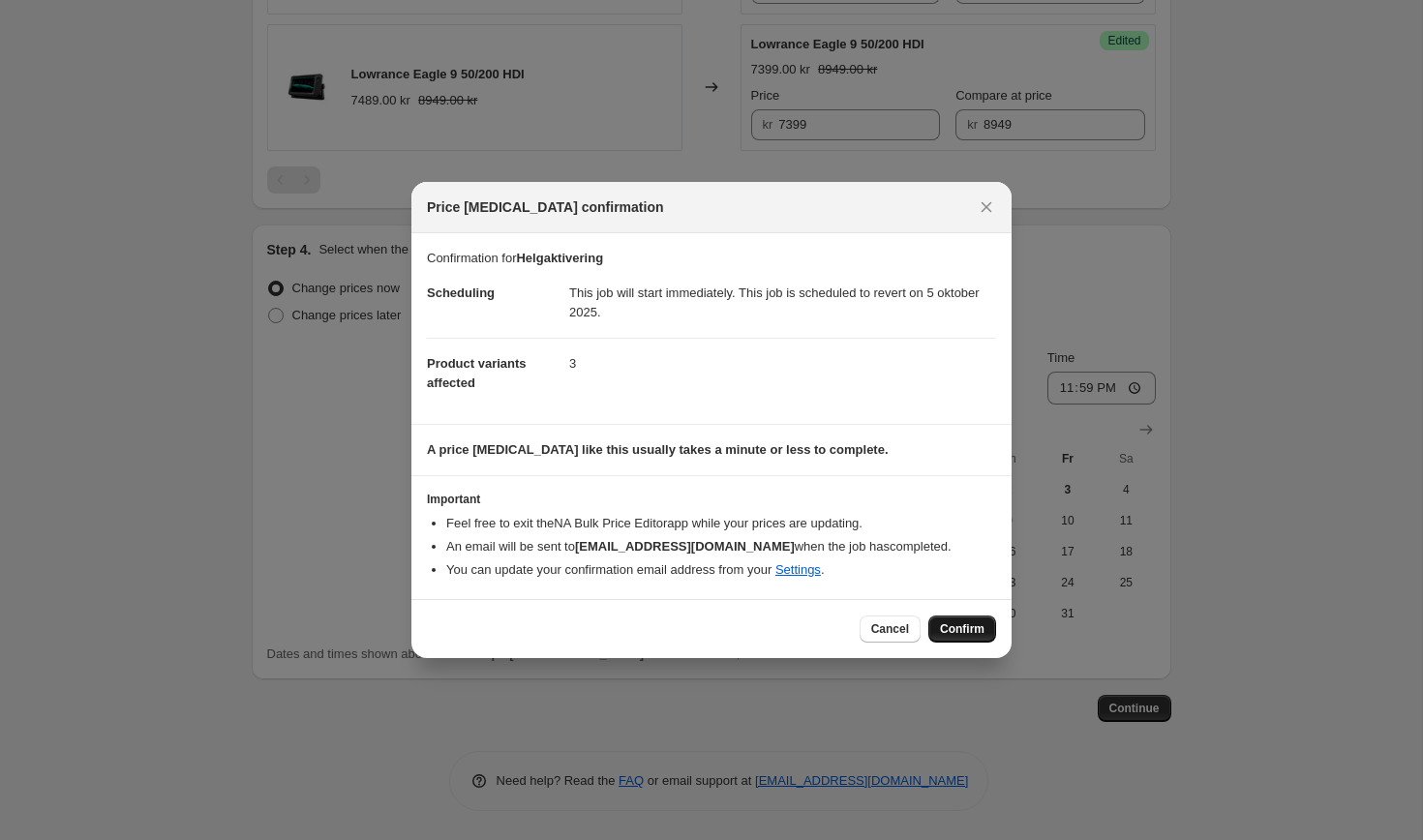
click at [948, 627] on span "Confirm" at bounding box center [961, 629] width 44 height 16
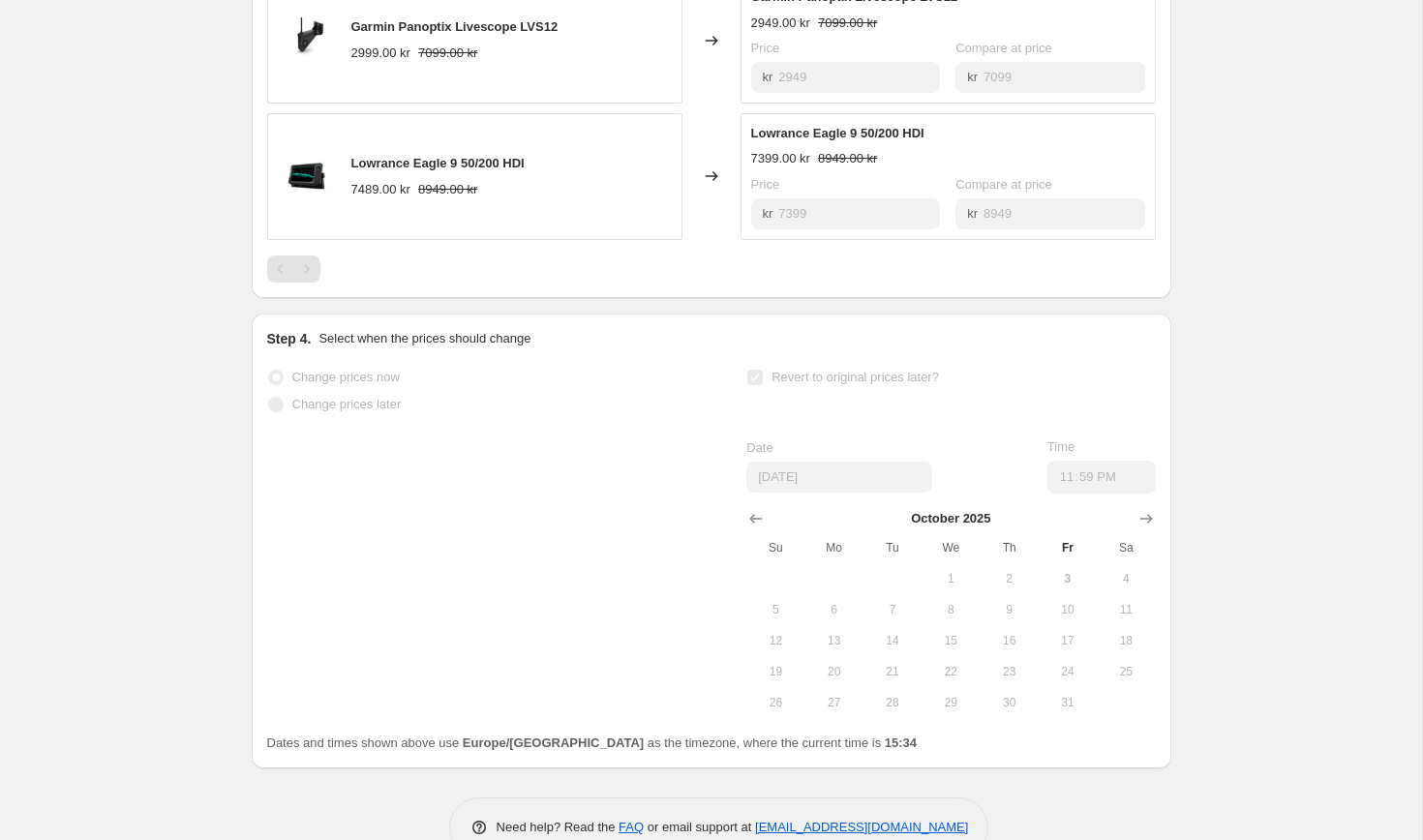
scroll to position [308, 0]
